Goal: Use online tool/utility

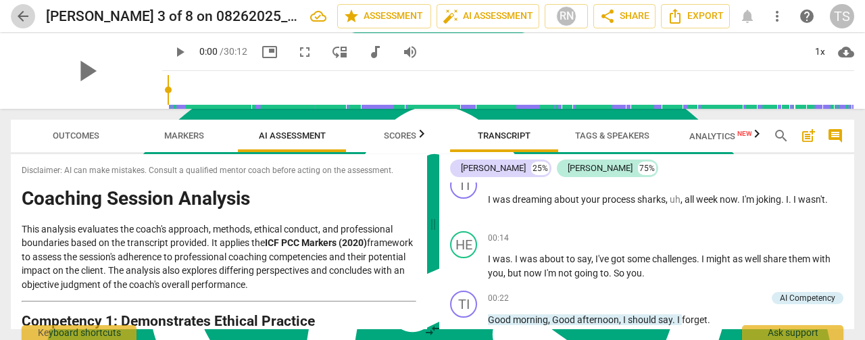
click at [30, 17] on span "arrow_back" at bounding box center [23, 16] width 16 height 16
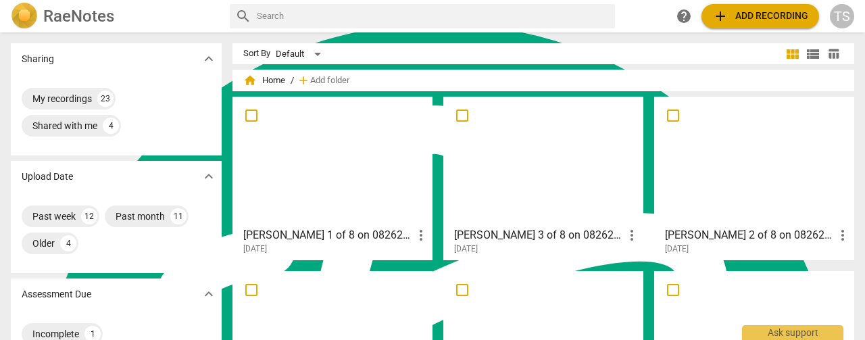
click at [730, 167] on div at bounding box center [754, 161] width 191 height 120
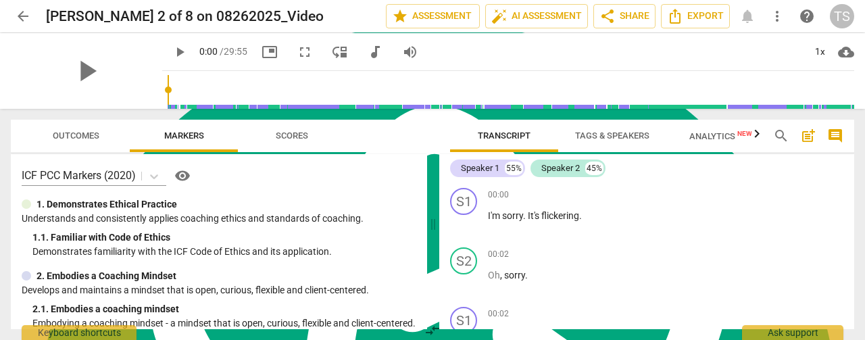
click at [578, 138] on span "Tags & Speakers" at bounding box center [612, 135] width 74 height 10
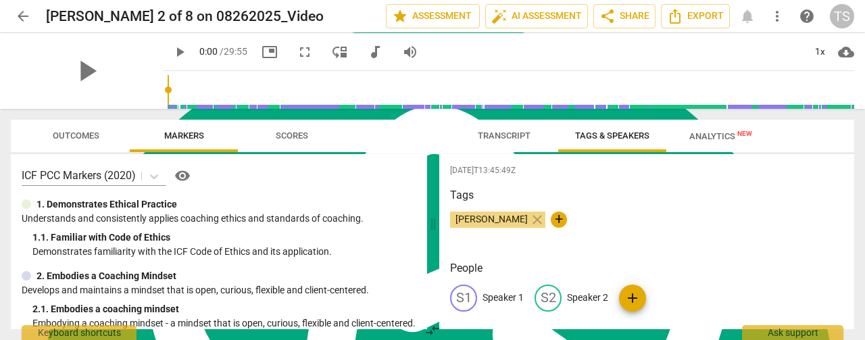
click at [507, 301] on p "Speaker 1" at bounding box center [502, 297] width 41 height 14
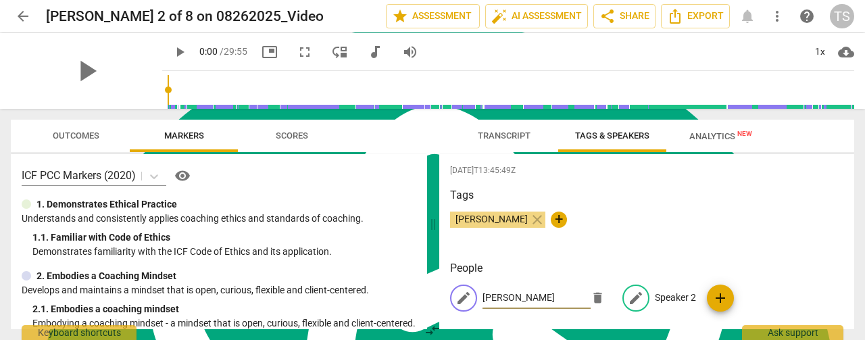
type input "[PERSON_NAME]"
click at [672, 298] on p "Speaker 2" at bounding box center [675, 297] width 41 height 14
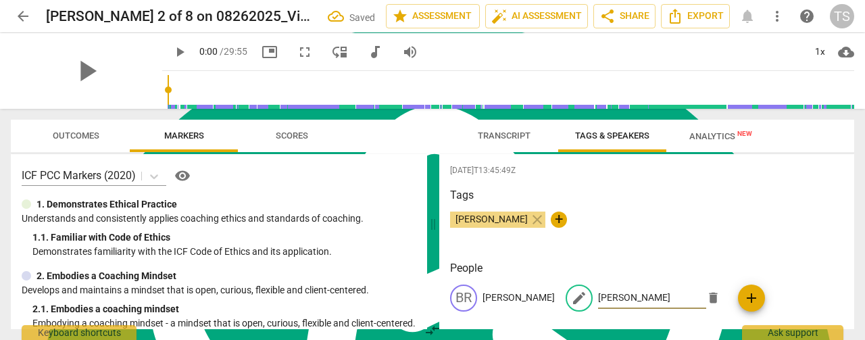
type input "[PERSON_NAME]"
click at [484, 129] on span "Transcript" at bounding box center [503, 136] width 85 height 18
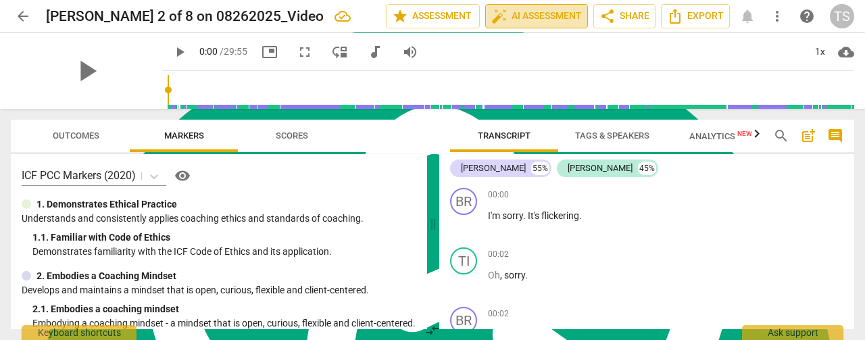
click at [511, 22] on span "auto_fix_high AI Assessment" at bounding box center [536, 16] width 91 height 16
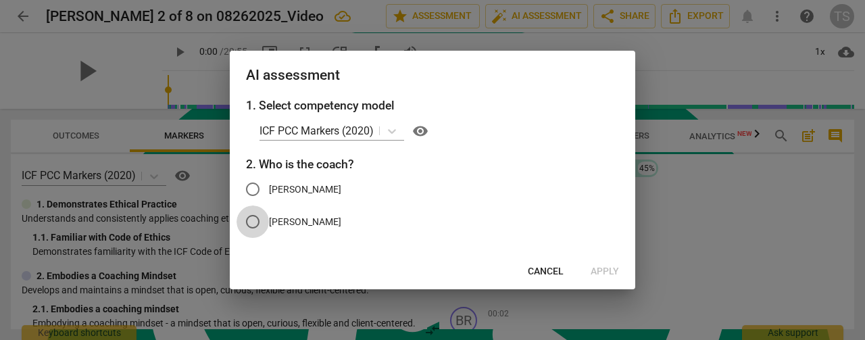
drag, startPoint x: 267, startPoint y: 226, endPoint x: 350, endPoint y: 242, distance: 84.5
click at [267, 226] on input "[PERSON_NAME]" at bounding box center [252, 221] width 32 height 32
radio input "true"
click at [599, 270] on span "Apply" at bounding box center [604, 272] width 28 height 14
